Goal: Check status: Check status

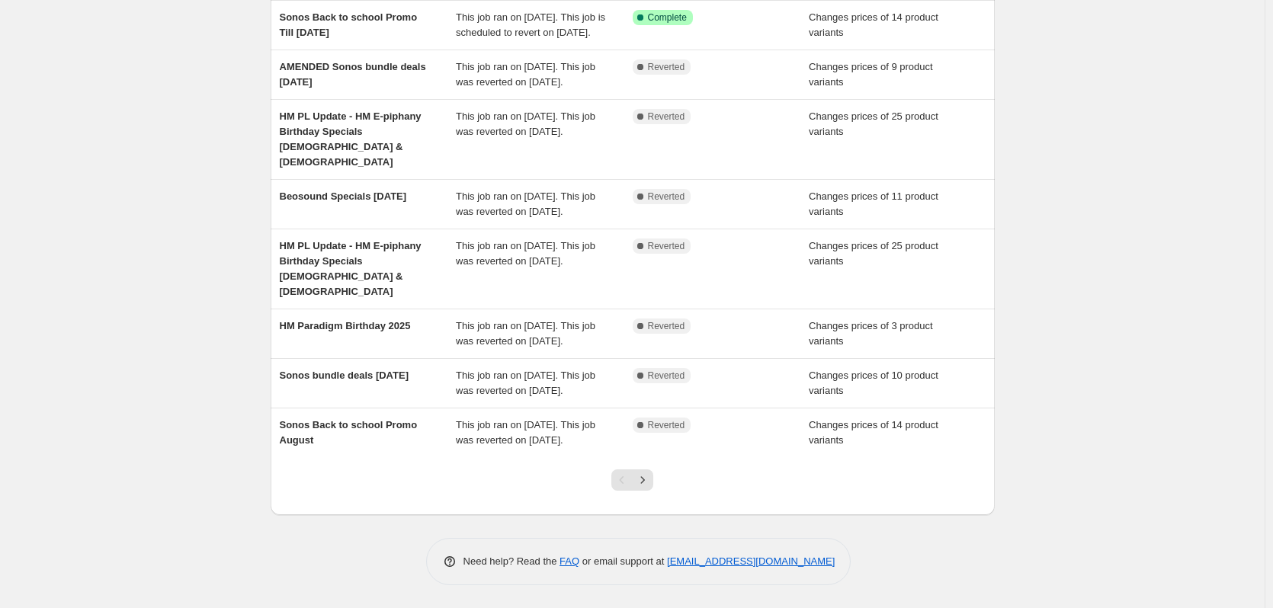
scroll to position [329, 0]
click at [653, 483] on button "Next" at bounding box center [642, 480] width 21 height 21
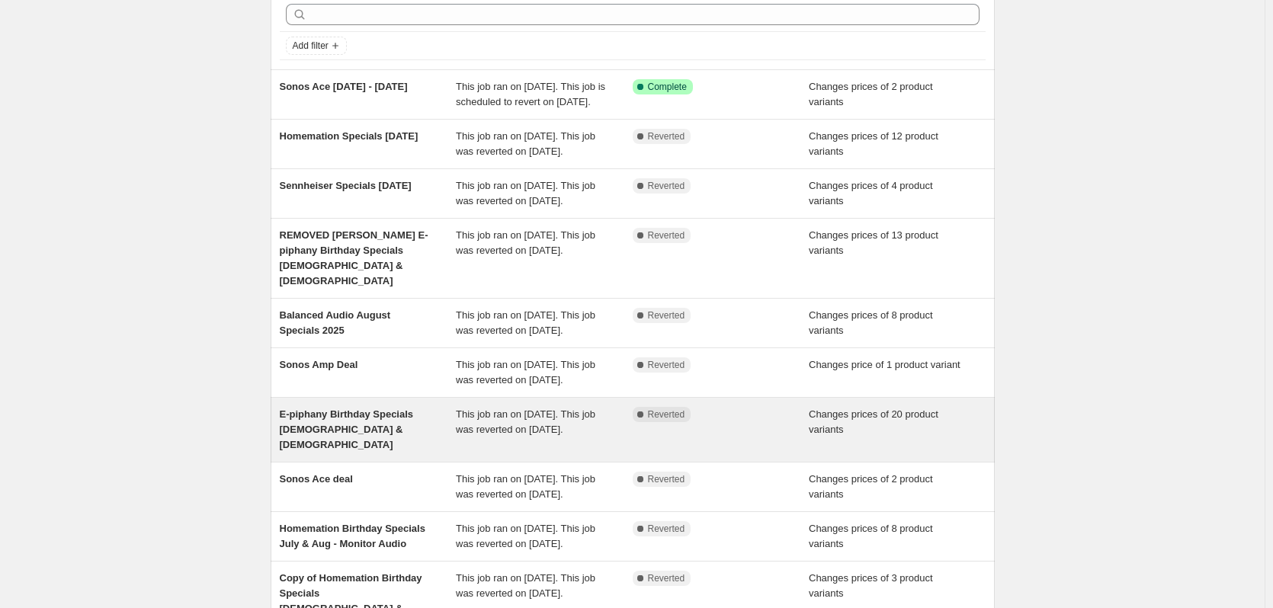
scroll to position [305, 0]
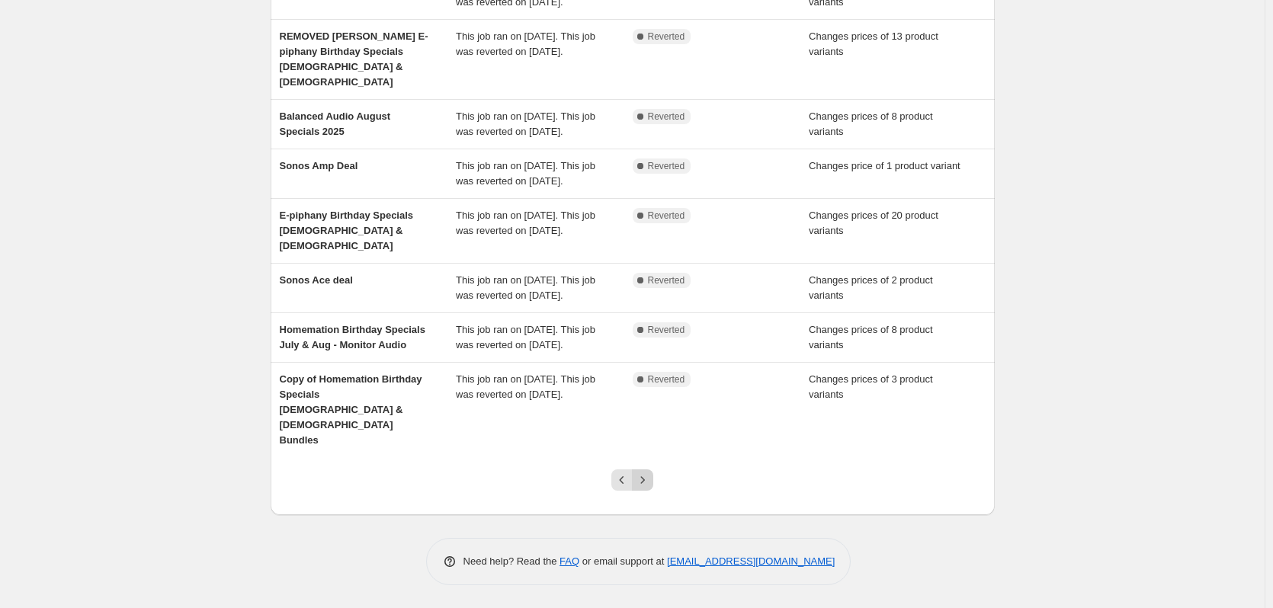
click at [650, 488] on icon "Next" at bounding box center [642, 480] width 15 height 15
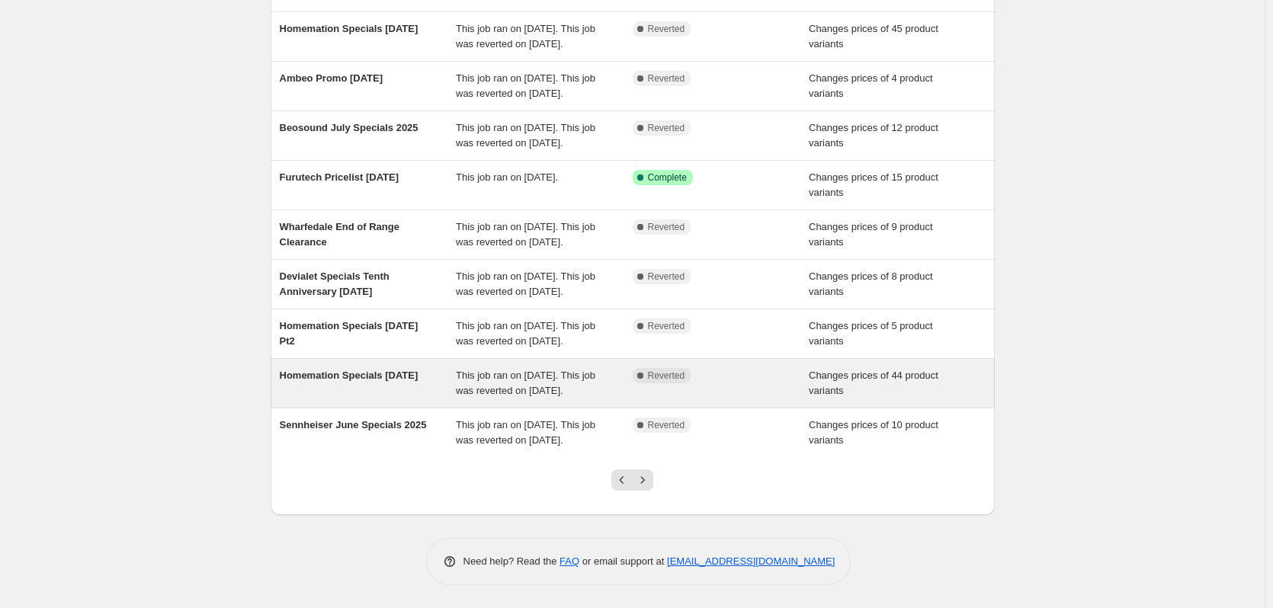
scroll to position [229, 0]
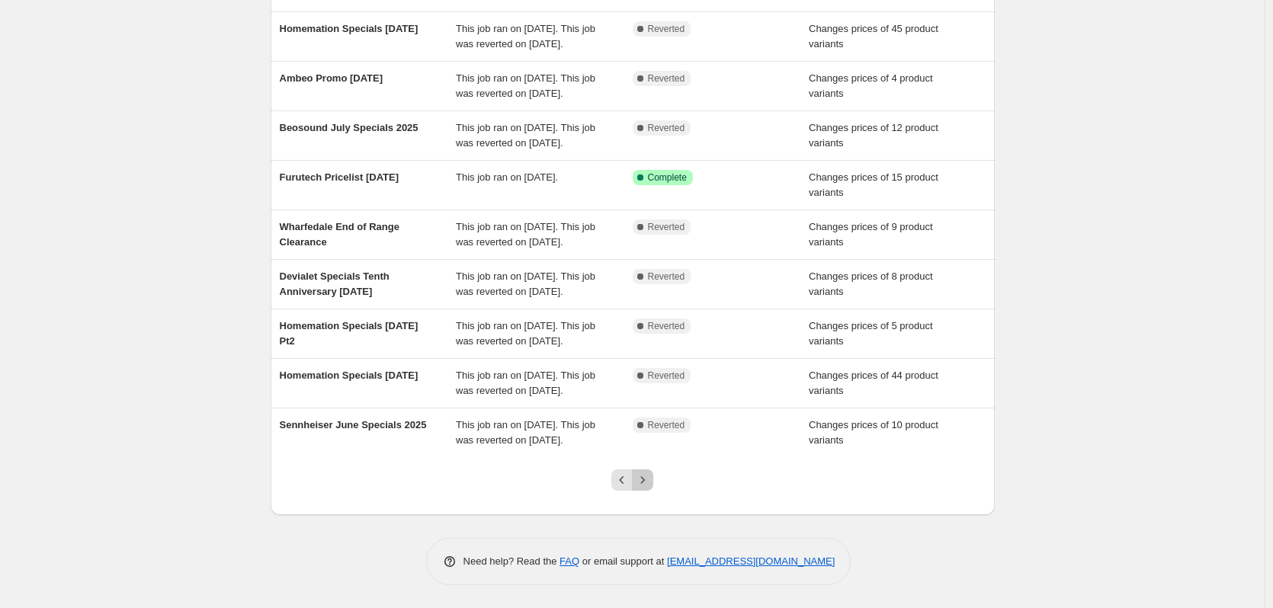
click at [653, 491] on button "Next" at bounding box center [642, 480] width 21 height 21
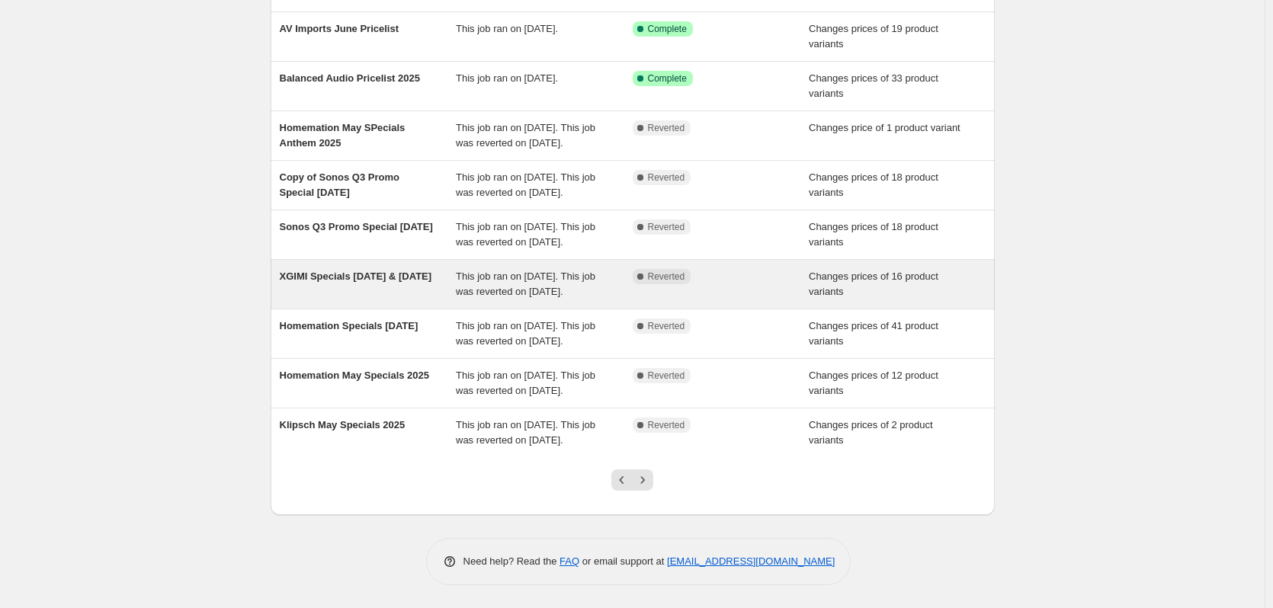
scroll to position [192, 0]
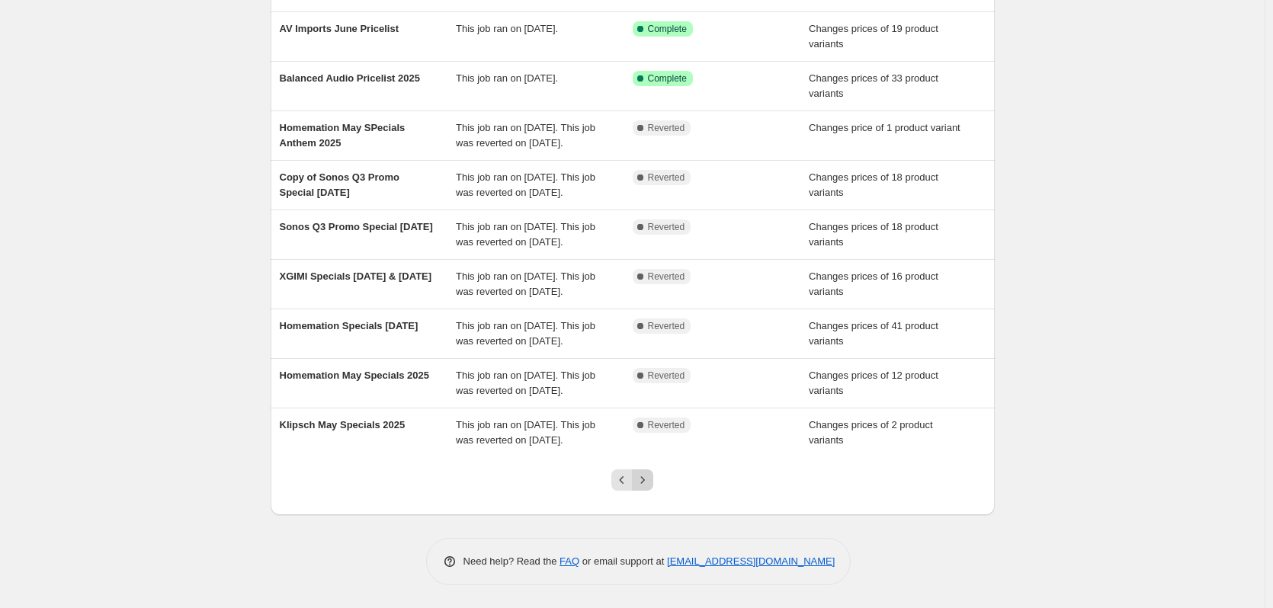
click at [642, 479] on icon "Next" at bounding box center [642, 480] width 15 height 15
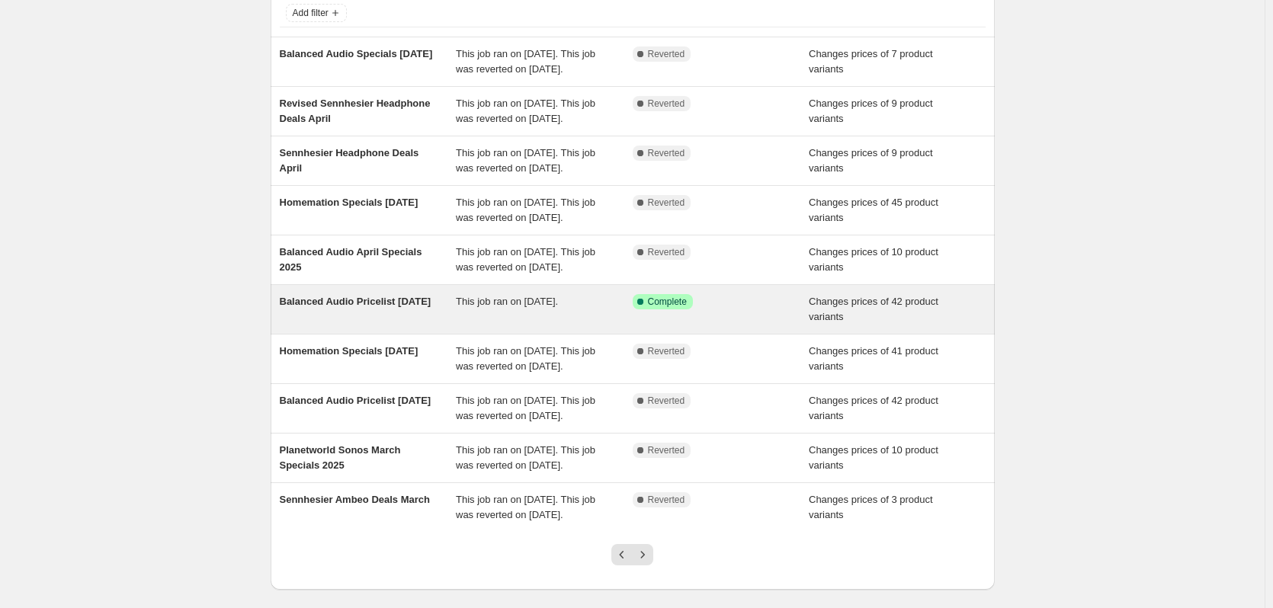
scroll to position [207, 0]
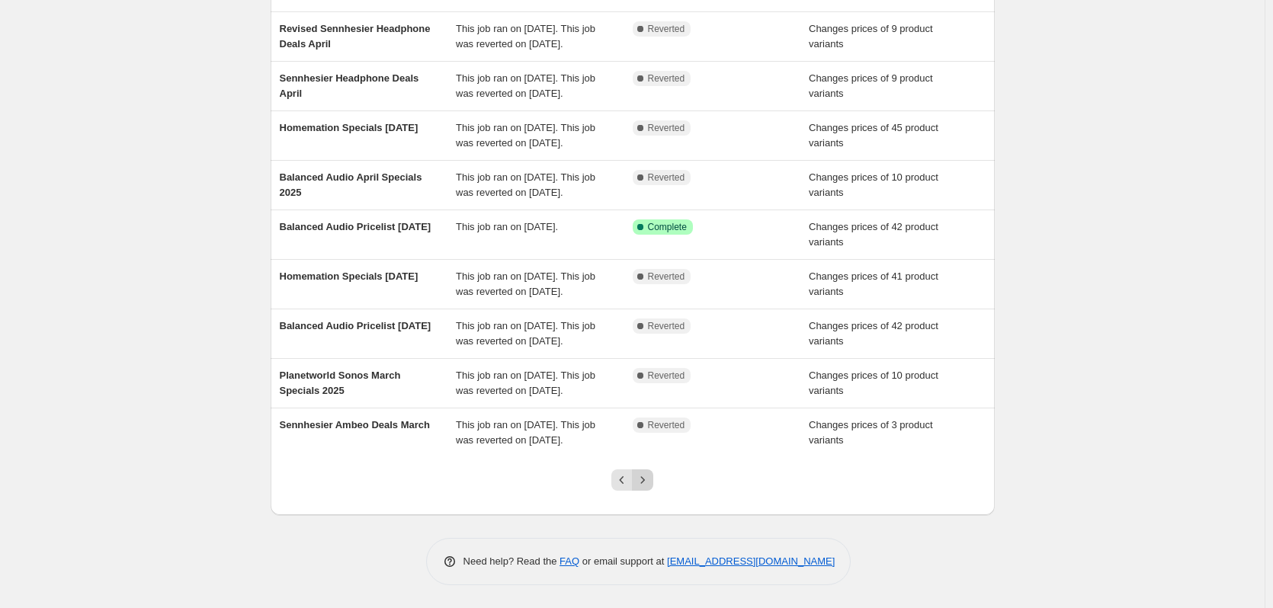
click at [643, 475] on icon "Next" at bounding box center [642, 480] width 15 height 15
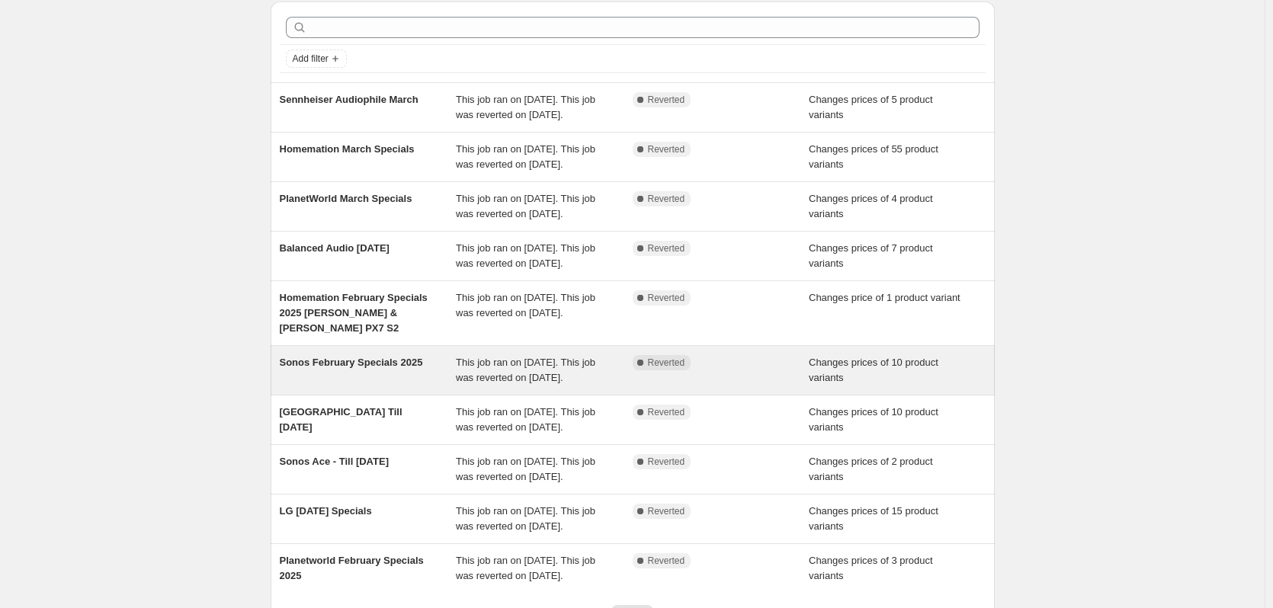
scroll to position [299, 0]
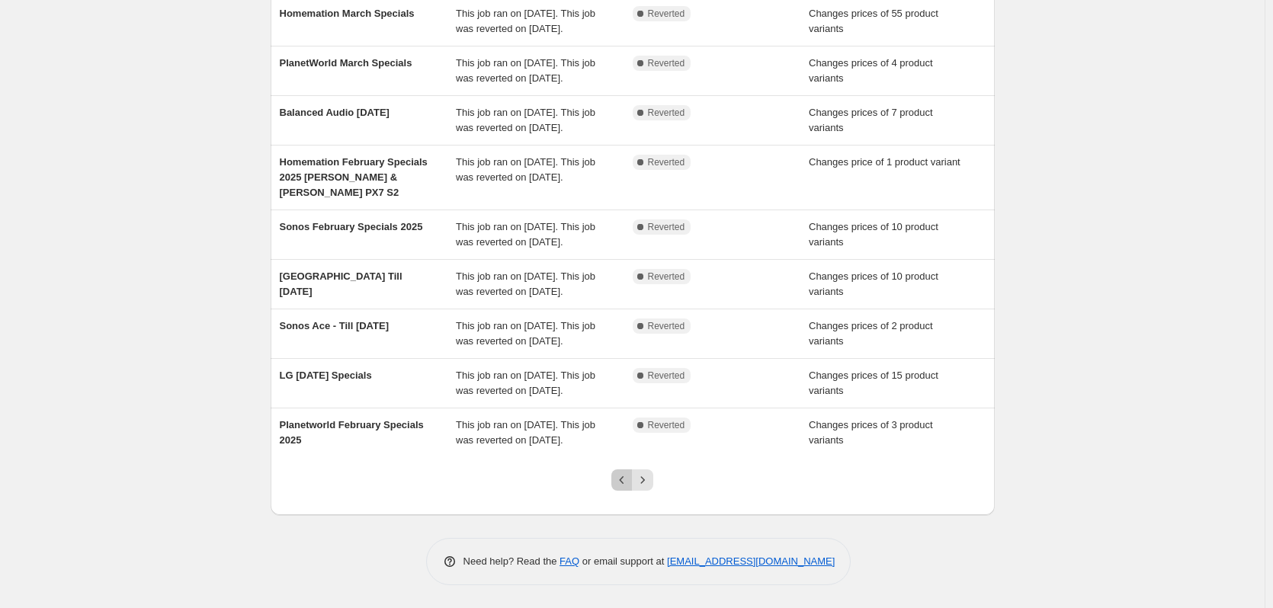
click at [623, 485] on icon "Previous" at bounding box center [621, 480] width 15 height 15
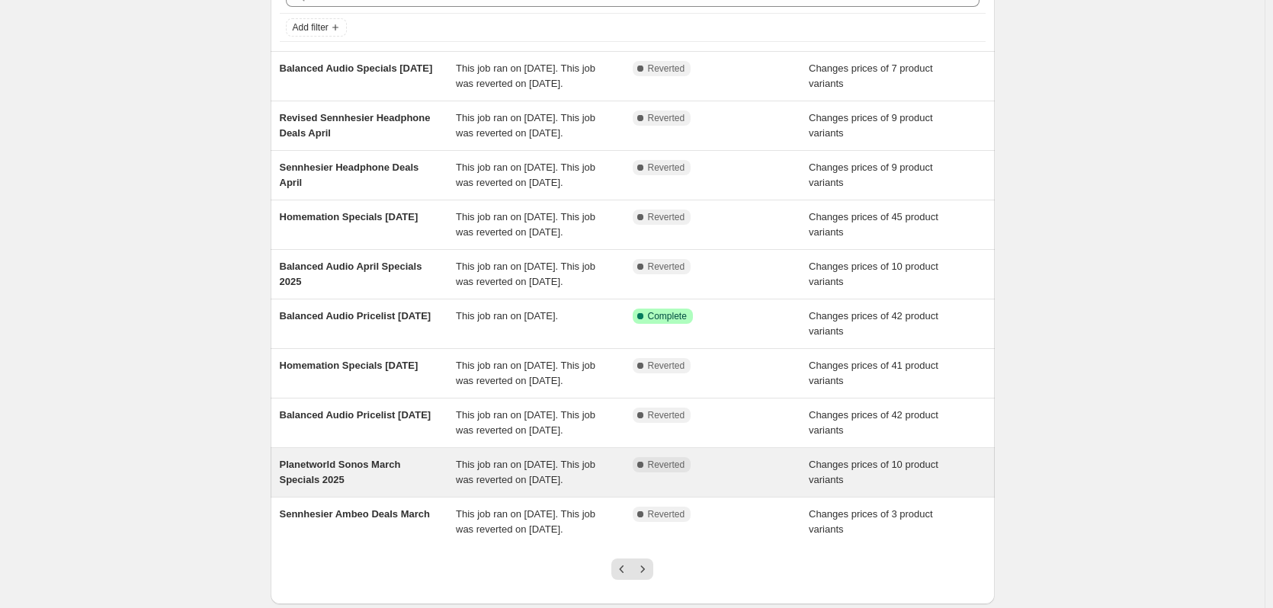
scroll to position [207, 0]
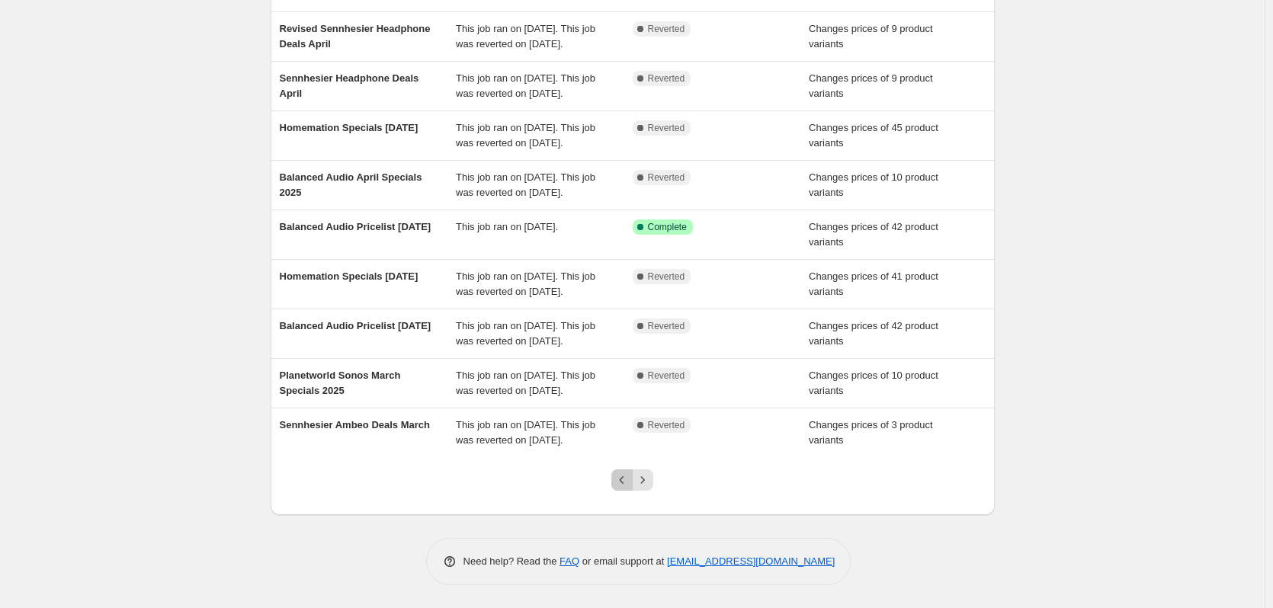
click at [630, 483] on icon "Previous" at bounding box center [621, 480] width 15 height 15
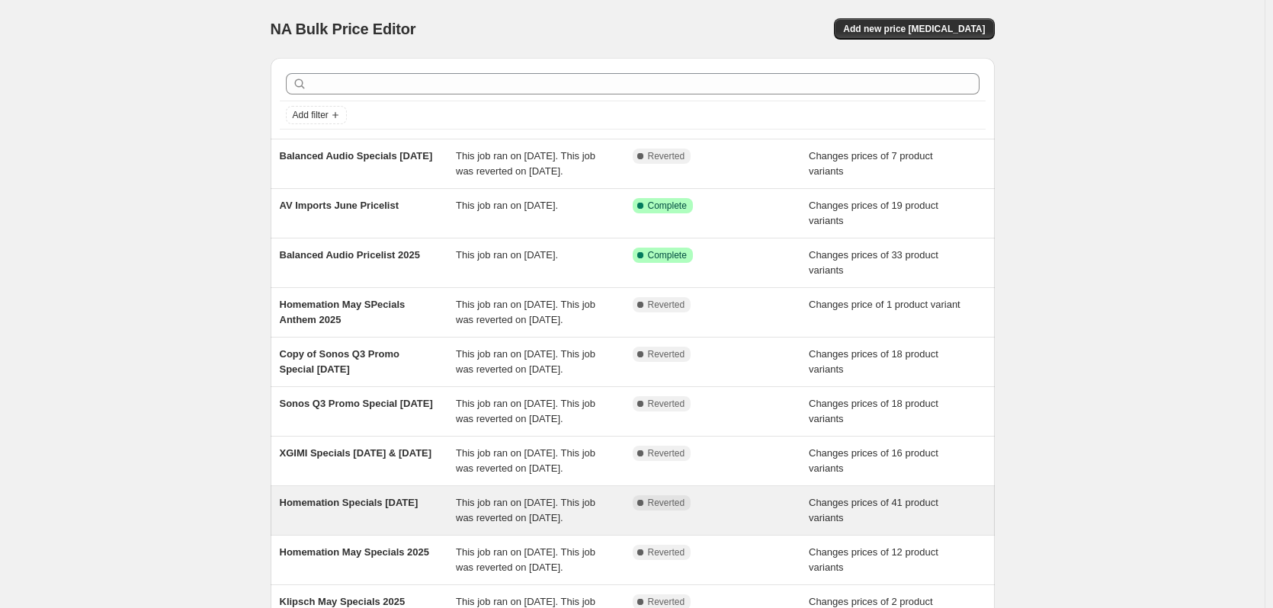
scroll to position [192, 0]
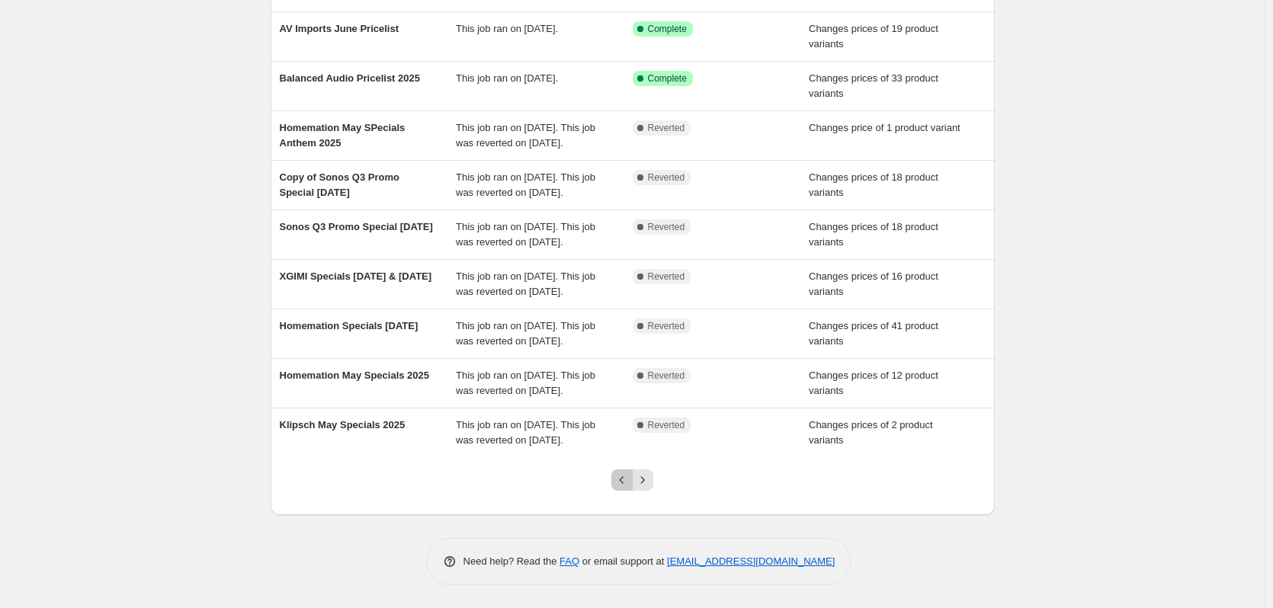
click at [630, 482] on icon "Previous" at bounding box center [621, 480] width 15 height 15
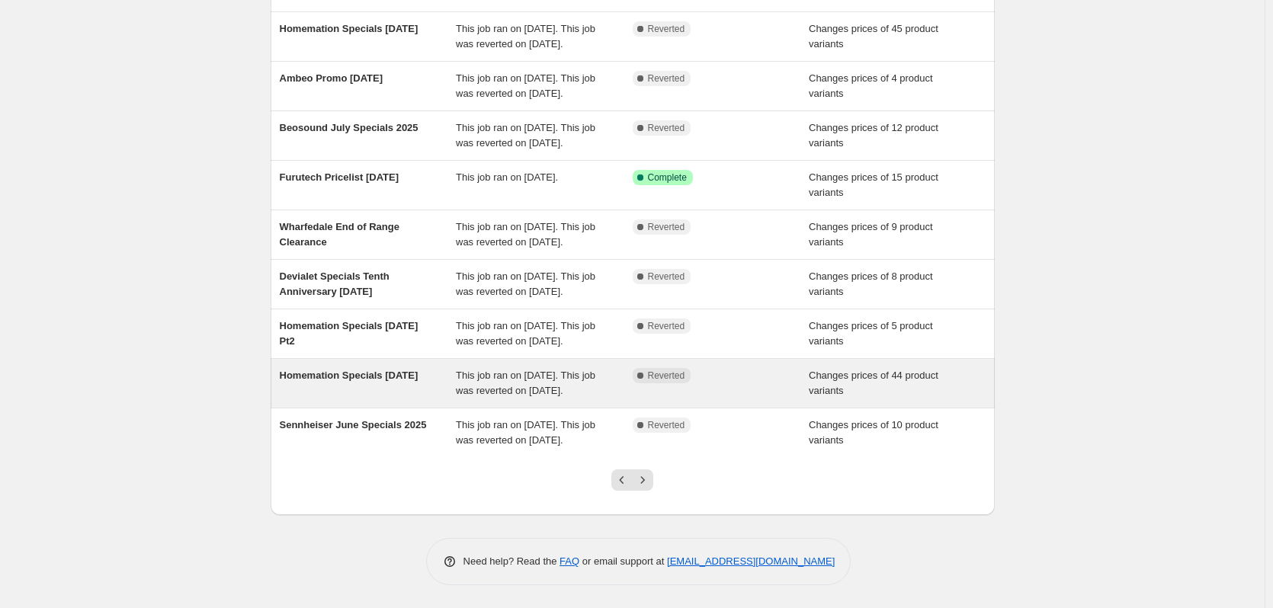
scroll to position [253, 0]
click at [633, 473] on button "Previous" at bounding box center [621, 480] width 21 height 21
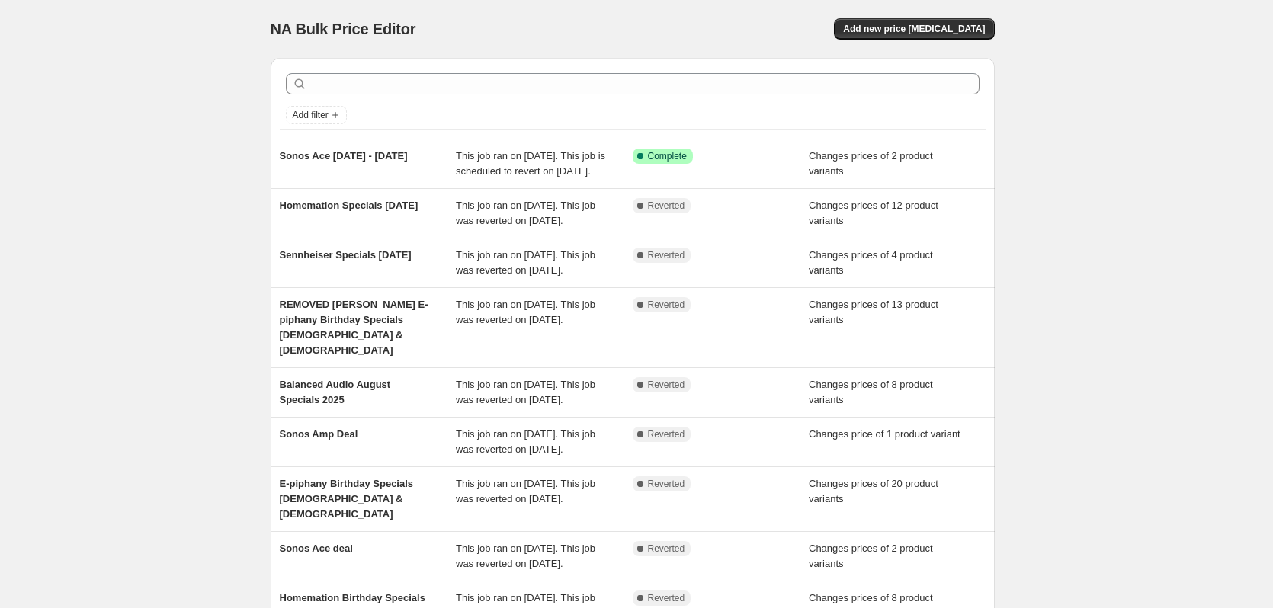
scroll to position [314, 0]
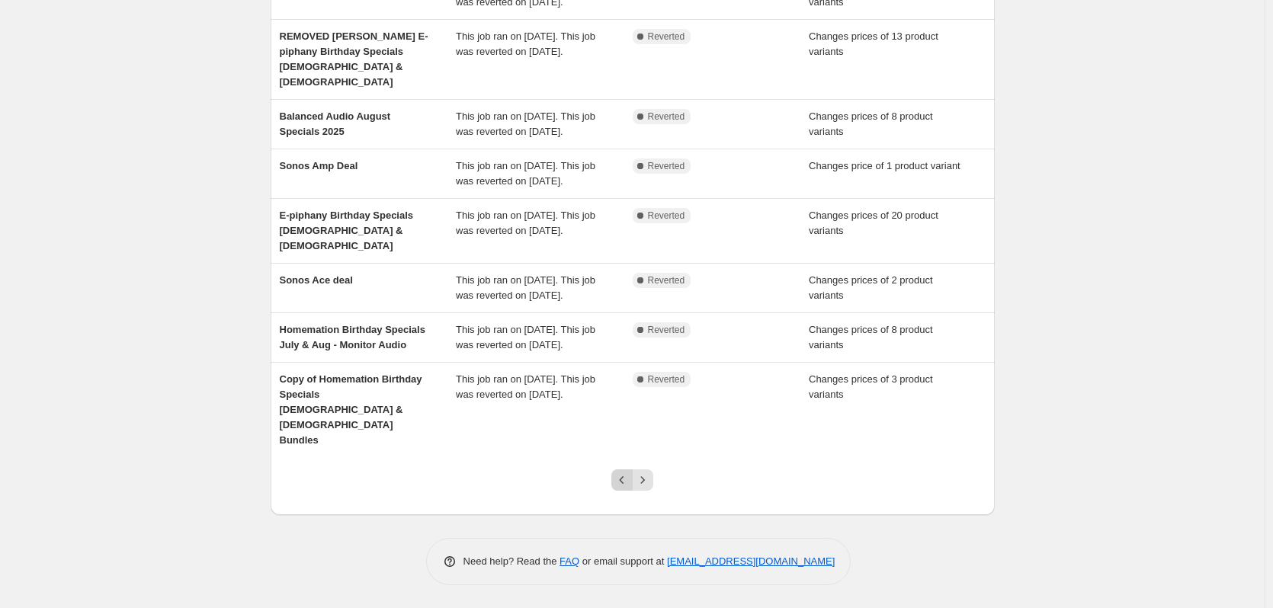
click at [627, 479] on icon "Previous" at bounding box center [621, 480] width 15 height 15
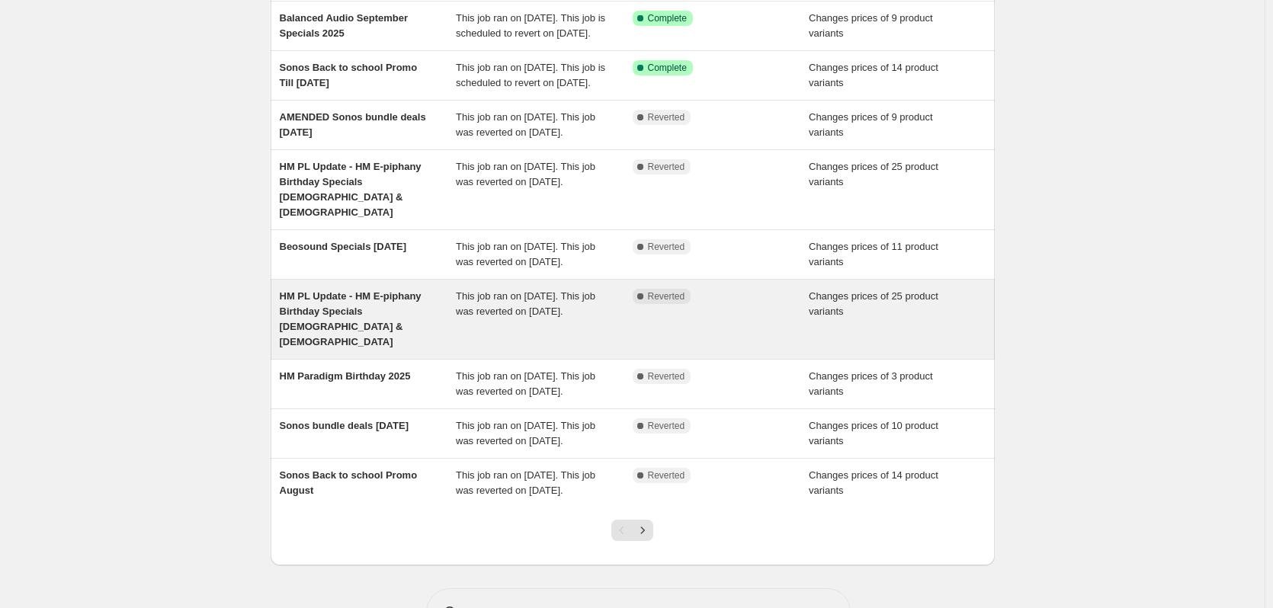
scroll to position [0, 0]
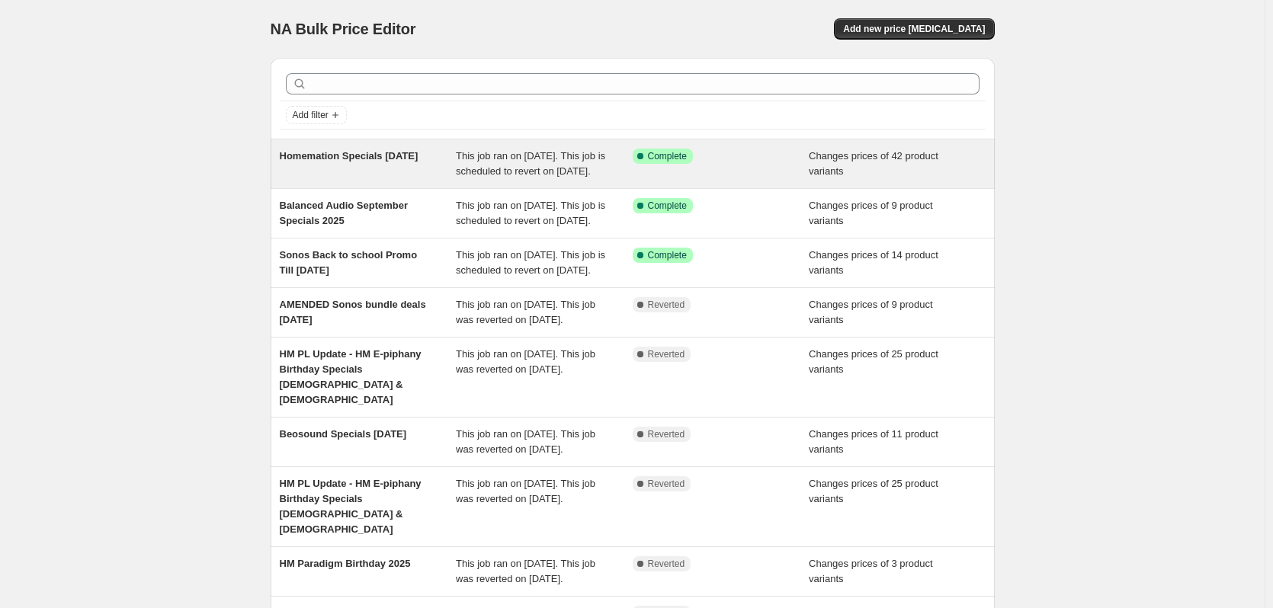
click at [399, 166] on div "Homemation Specials [DATE]" at bounding box center [368, 164] width 177 height 30
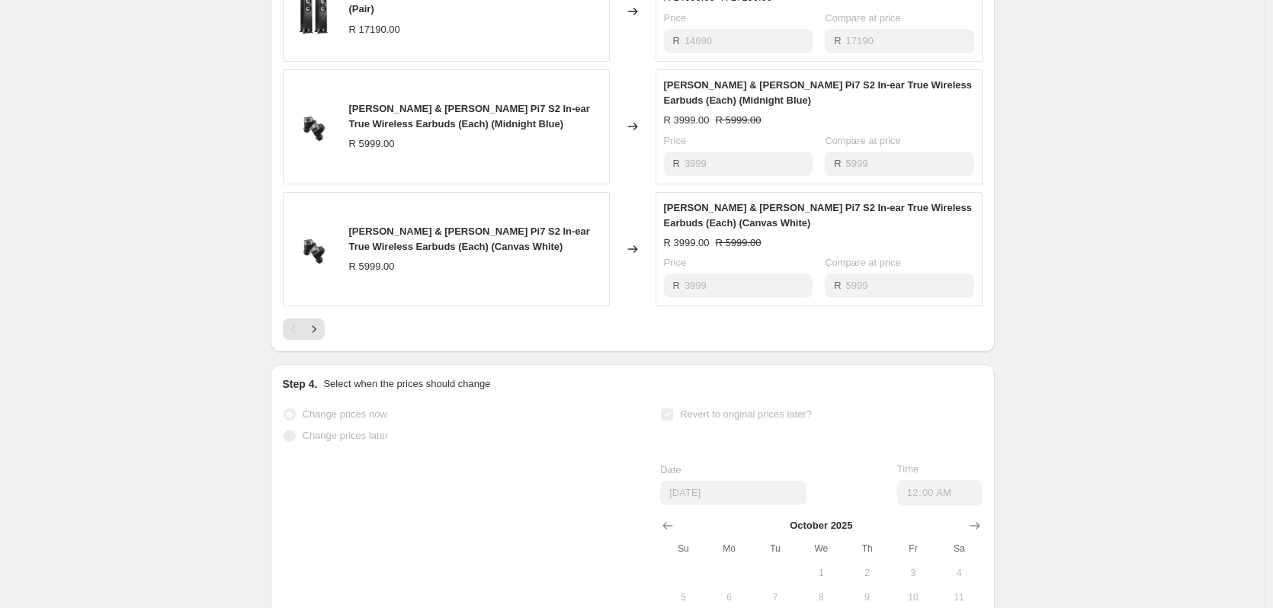
scroll to position [1067, 0]
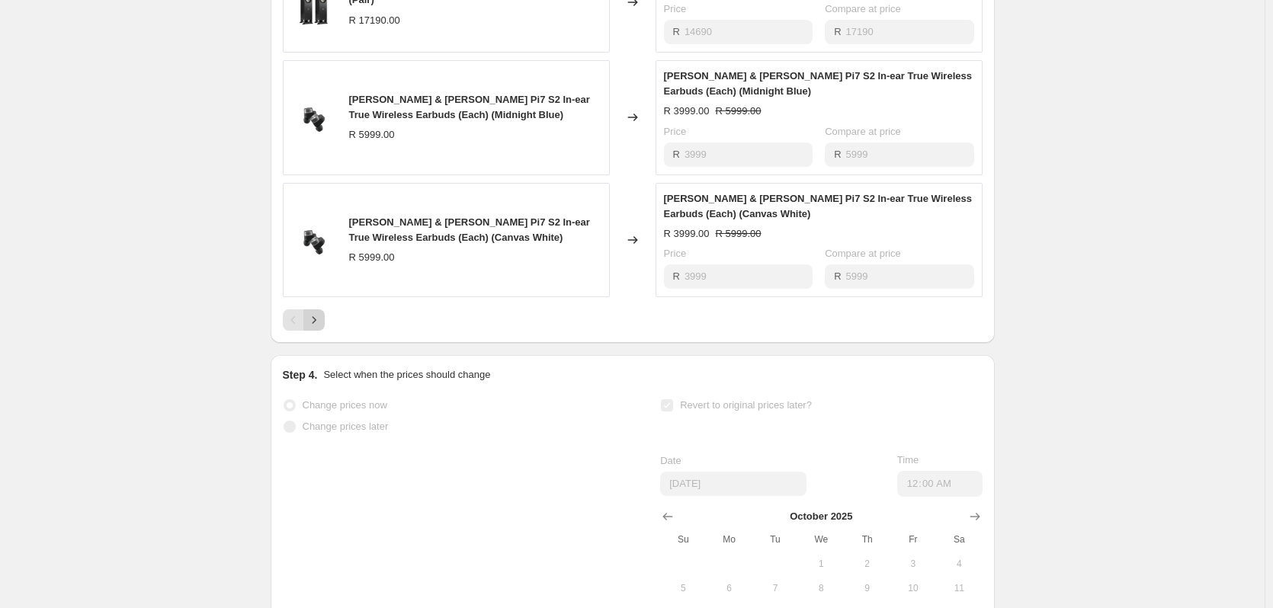
click at [316, 328] on icon "Next" at bounding box center [313, 320] width 15 height 15
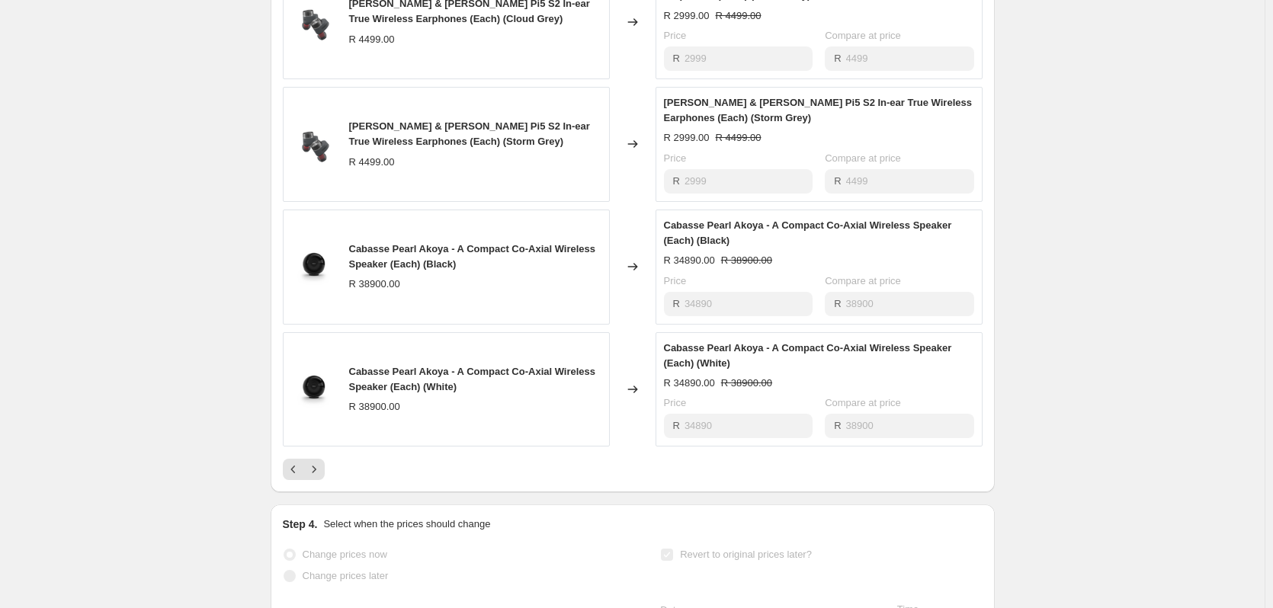
scroll to position [991, 0]
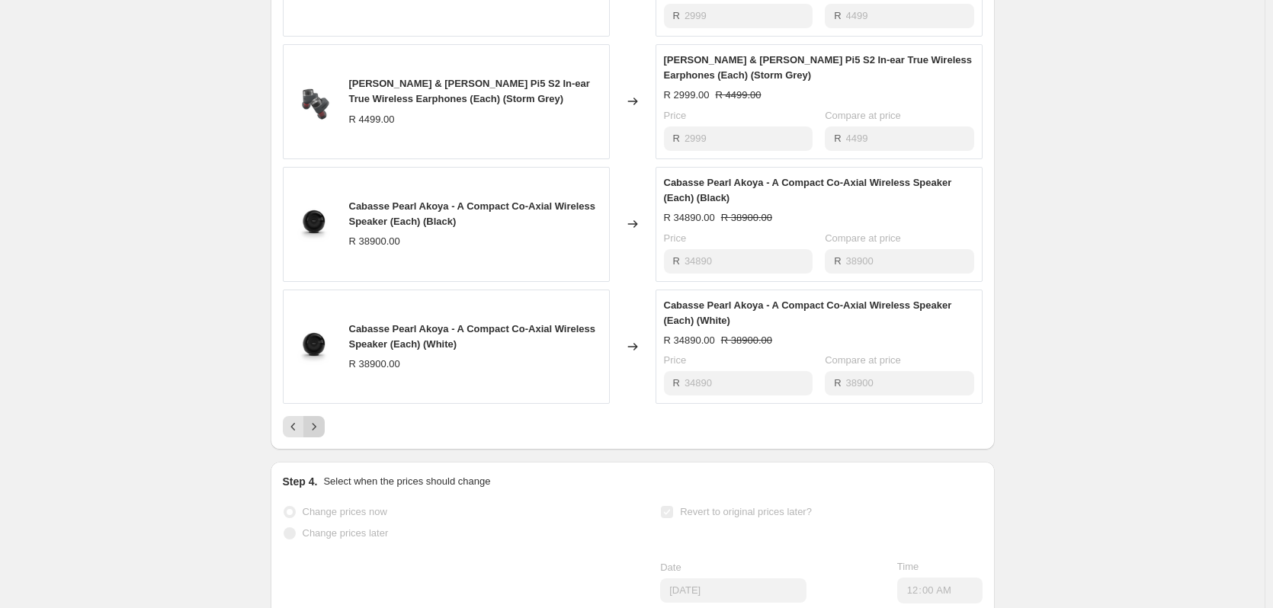
click at [320, 434] on icon "Next" at bounding box center [313, 426] width 15 height 15
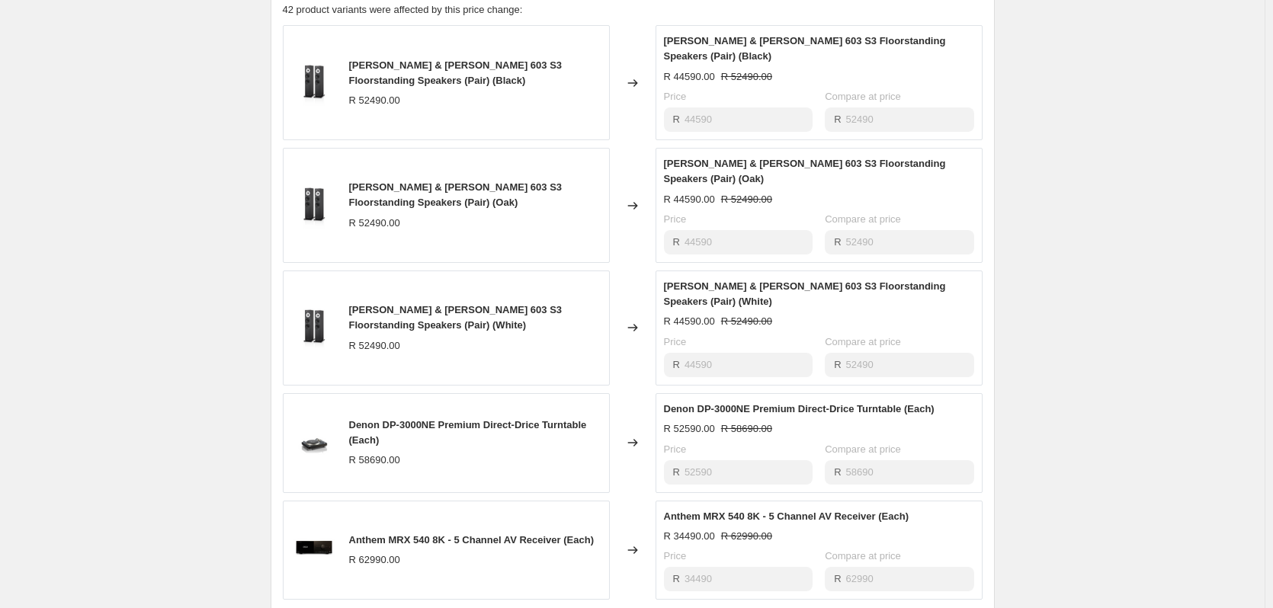
scroll to position [838, 0]
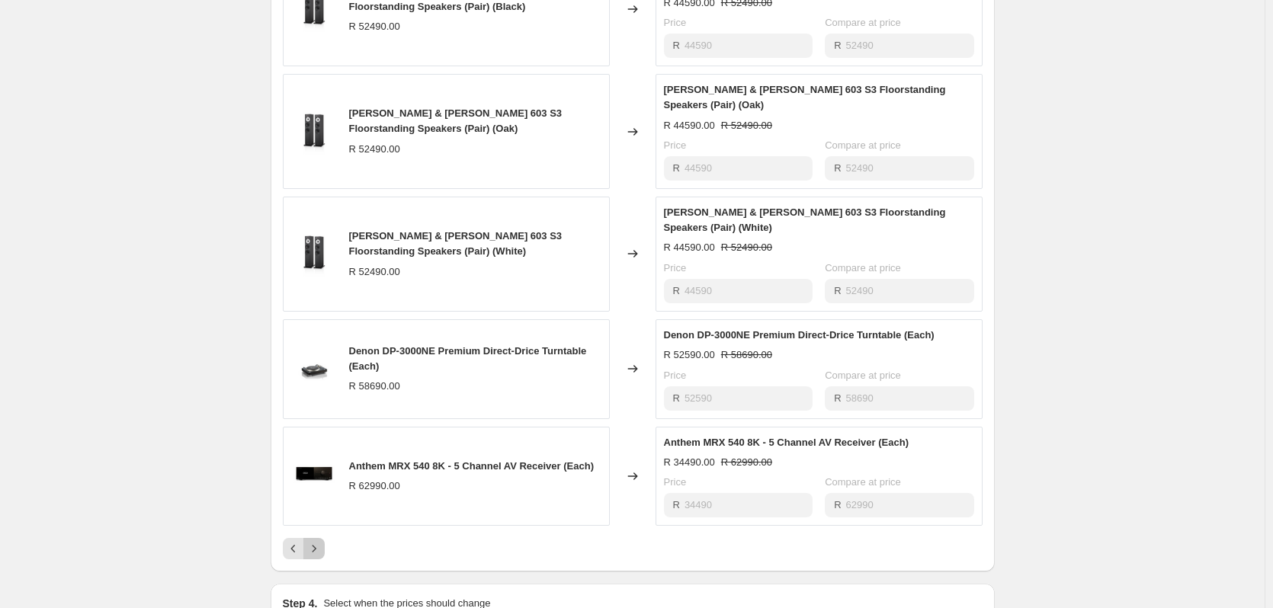
click at [316, 538] on button "Next" at bounding box center [313, 548] width 21 height 21
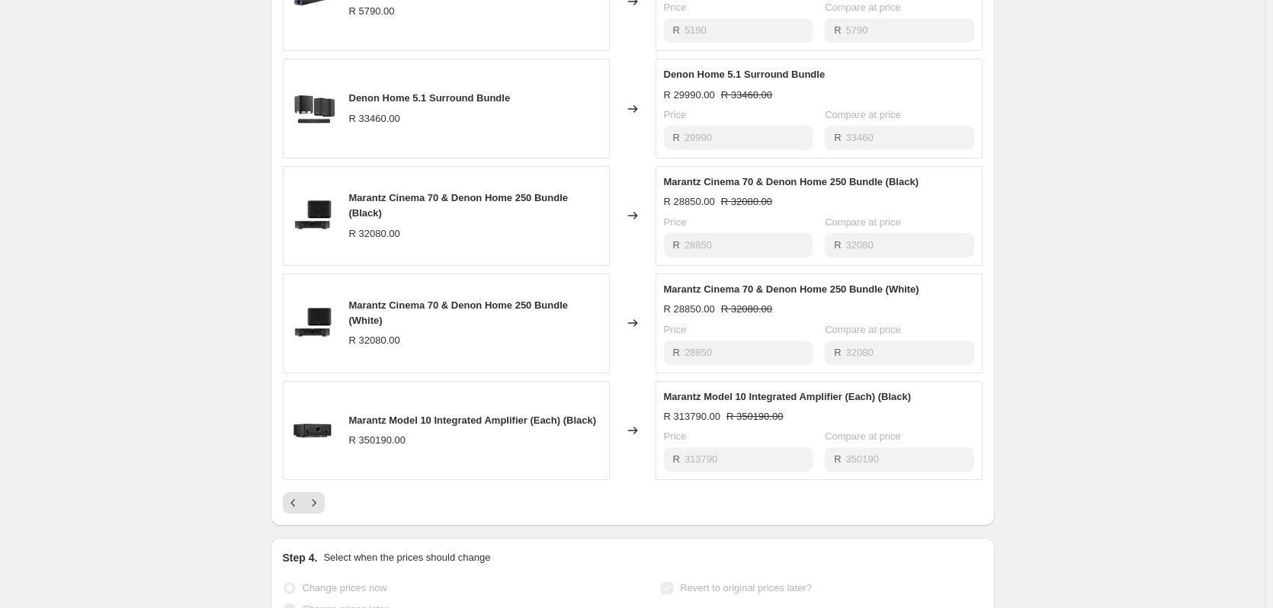
click at [321, 526] on div "PRICE CHANGE RECAP 42 product variants were affected by this price change: Deno…" at bounding box center [633, 212] width 724 height 627
click at [318, 511] on icon "Next" at bounding box center [313, 502] width 15 height 15
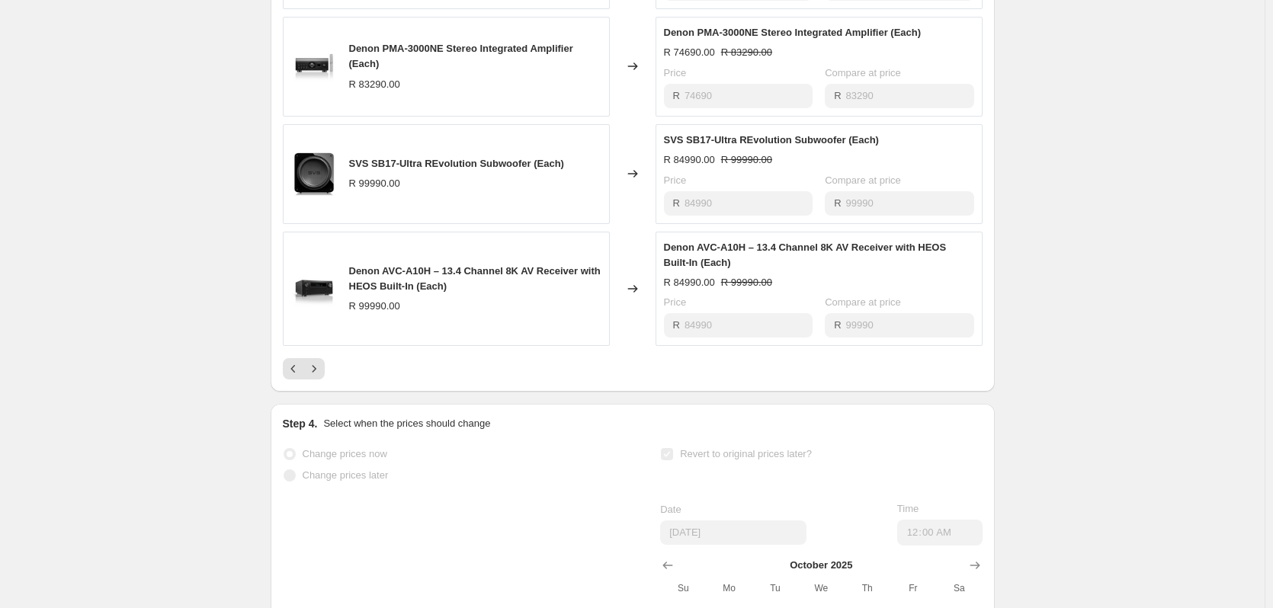
scroll to position [991, 0]
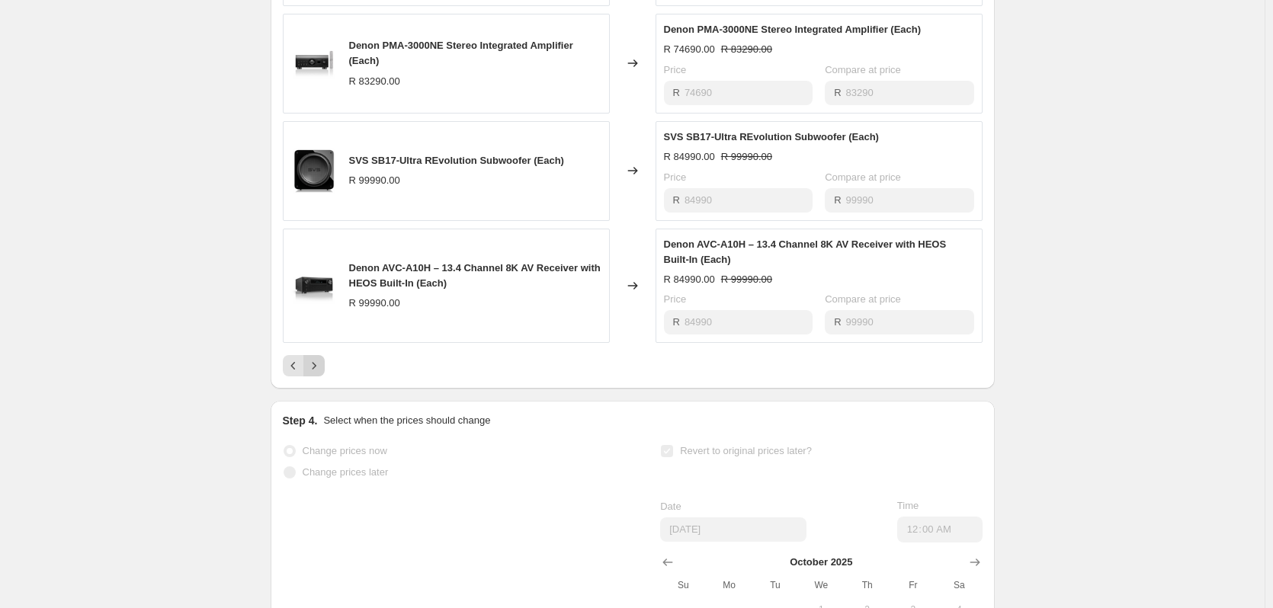
click at [316, 370] on icon "Next" at bounding box center [314, 366] width 4 height 7
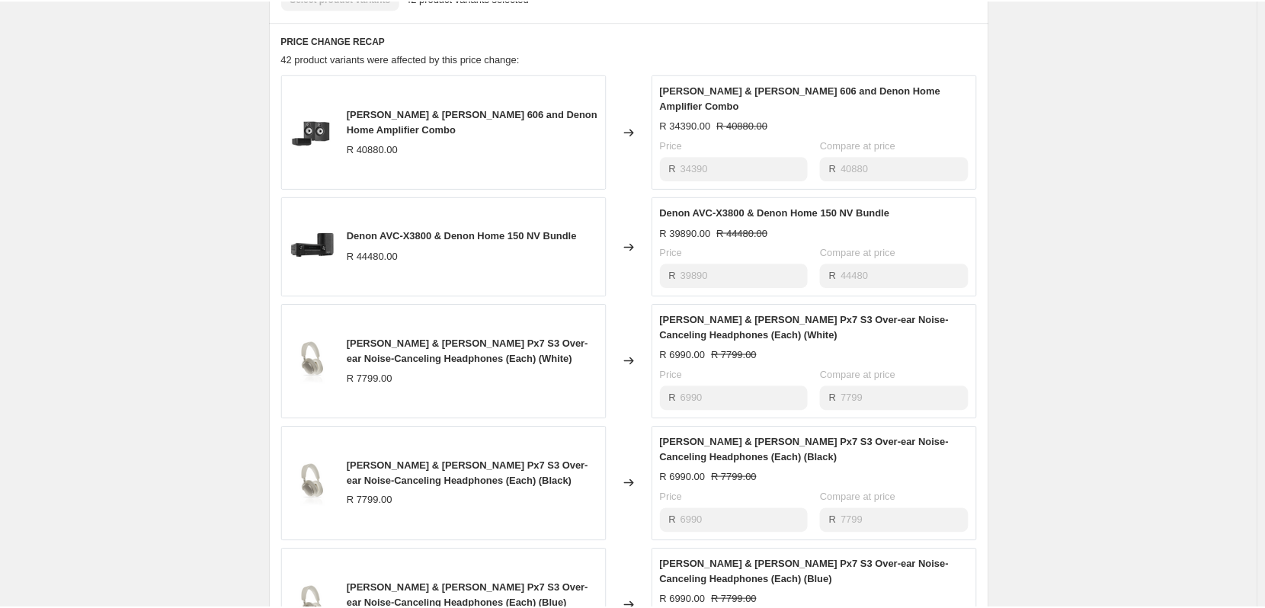
scroll to position [610, 0]
